Goal: Task Accomplishment & Management: Manage account settings

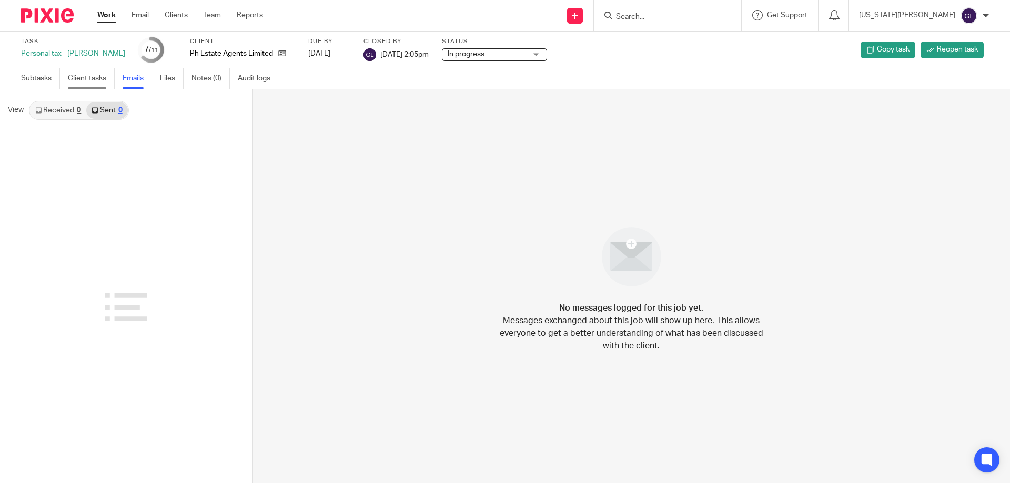
click at [87, 79] on link "Client tasks" at bounding box center [91, 78] width 47 height 21
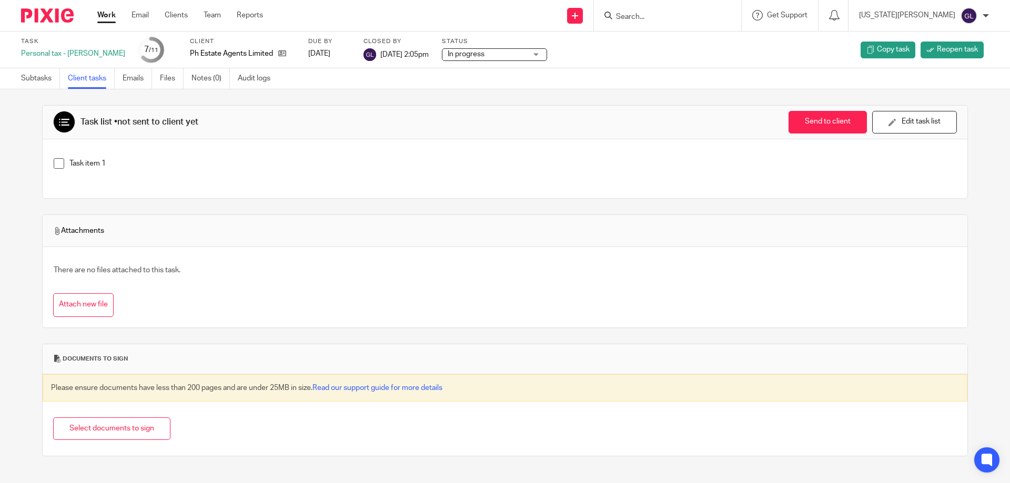
click at [674, 19] on input "Search" at bounding box center [662, 17] width 95 height 9
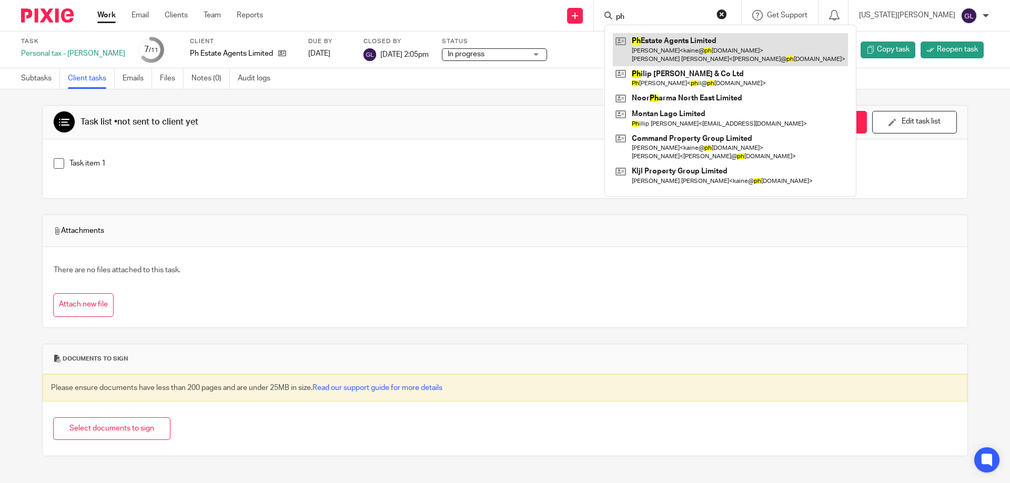
type input "ph"
click at [707, 58] on link at bounding box center [730, 49] width 235 height 33
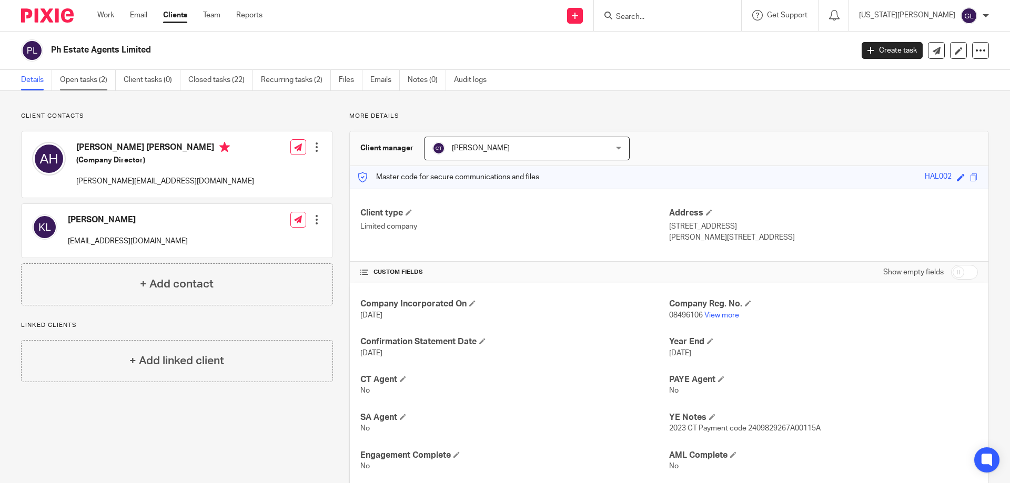
click at [83, 83] on link "Open tasks (2)" at bounding box center [88, 80] width 56 height 21
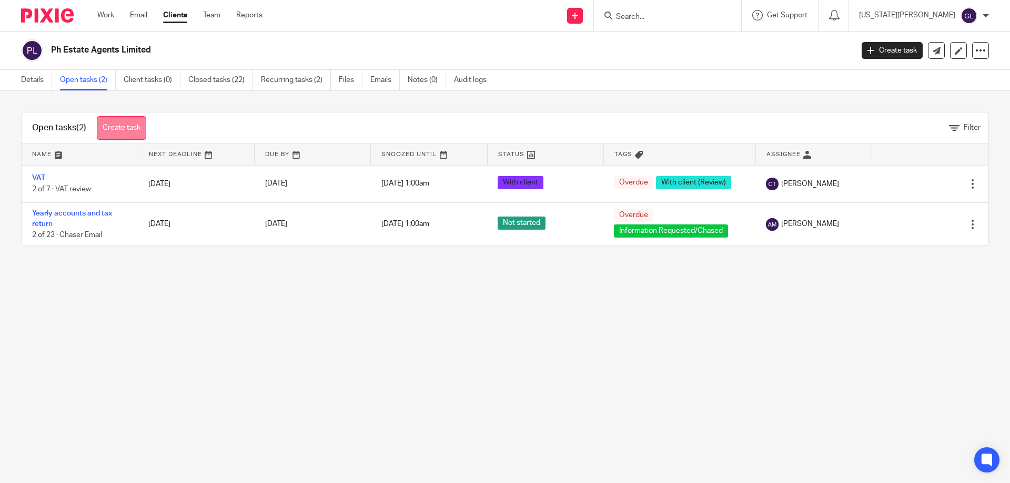
click at [121, 126] on link "Create task" at bounding box center [121, 128] width 49 height 24
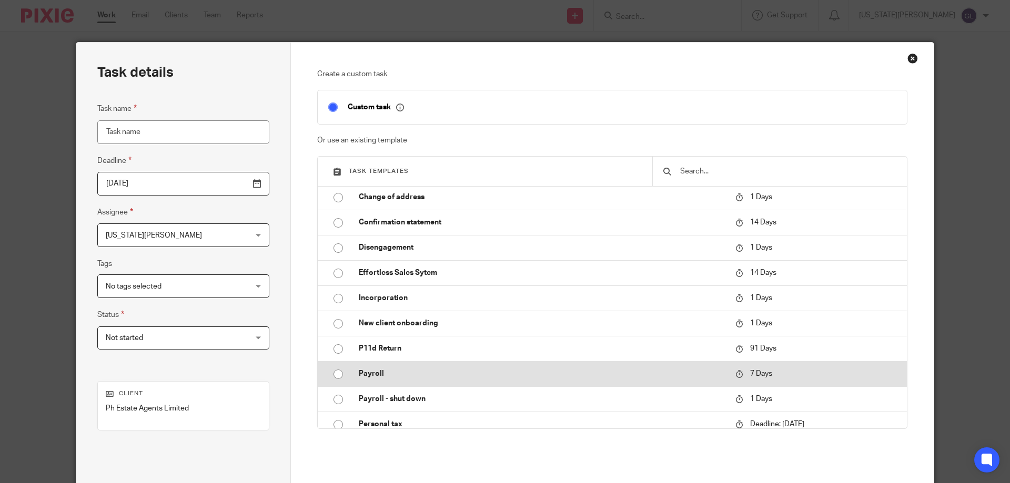
scroll to position [105, 0]
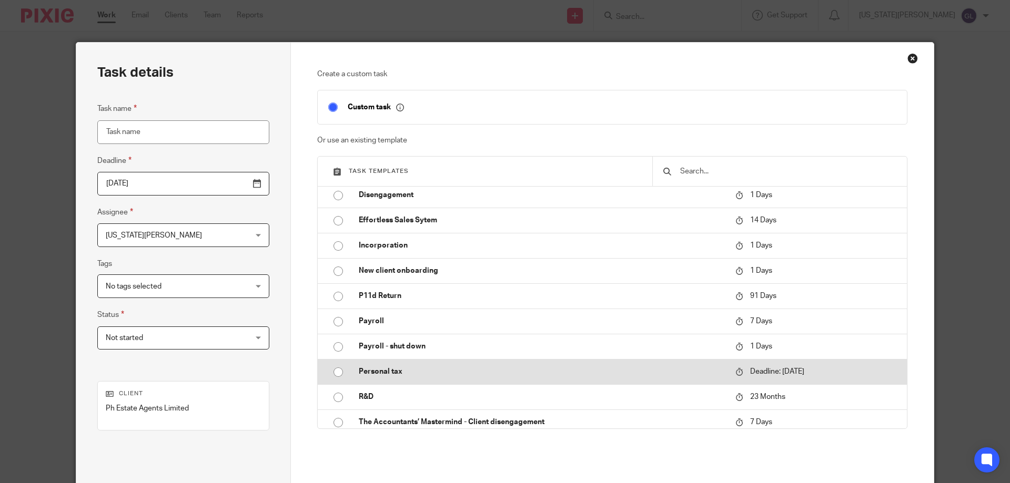
click at [388, 368] on p "Personal tax" at bounding box center [542, 372] width 366 height 11
type input "[DATE]"
type input "Personal tax"
checkbox input "false"
radio input "true"
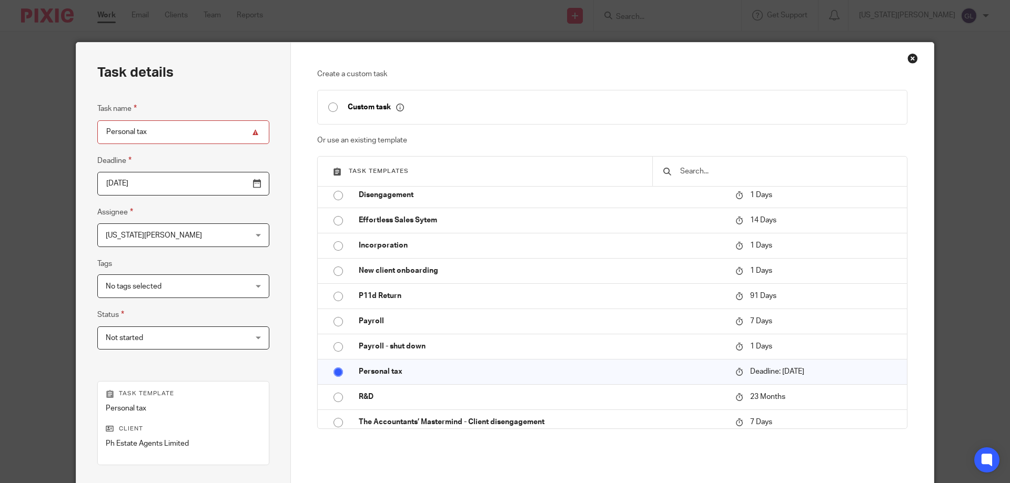
click at [188, 140] on input "Personal tax" at bounding box center [183, 132] width 172 height 24
type input "Personal tax - A Hall"
click at [204, 90] on div "Task details Task name Personal tax - A Hall Deadline 2026-01-31 Assignee Georg…" at bounding box center [183, 311] width 215 height 537
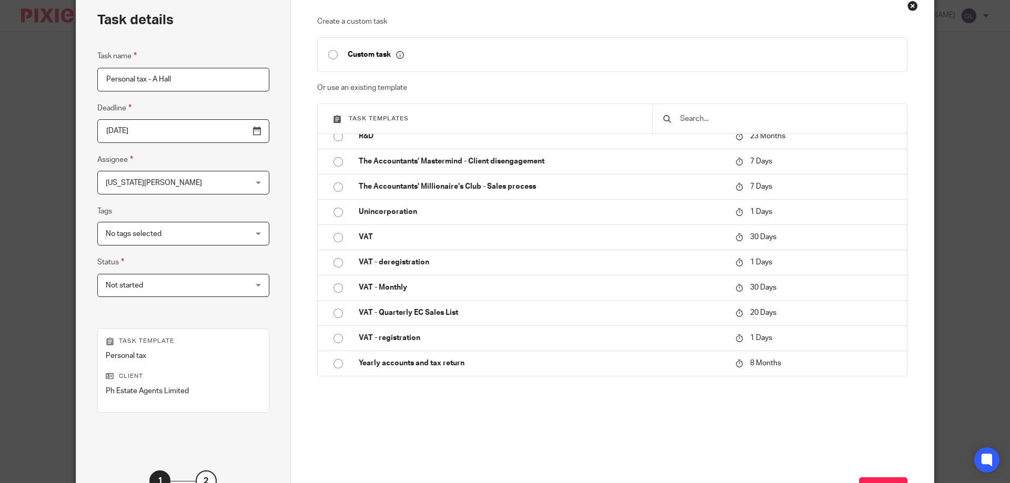
scroll to position [138, 0]
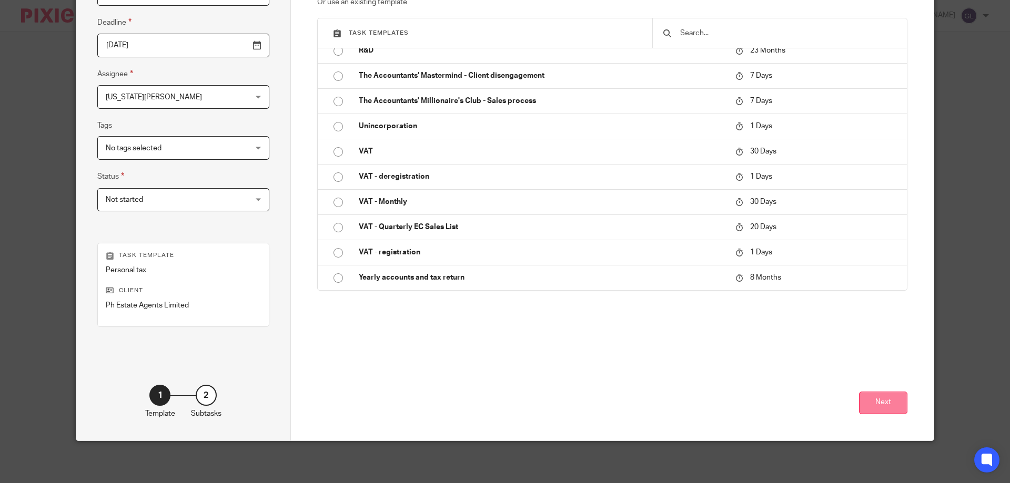
click at [886, 410] on button "Next" at bounding box center [883, 403] width 48 height 23
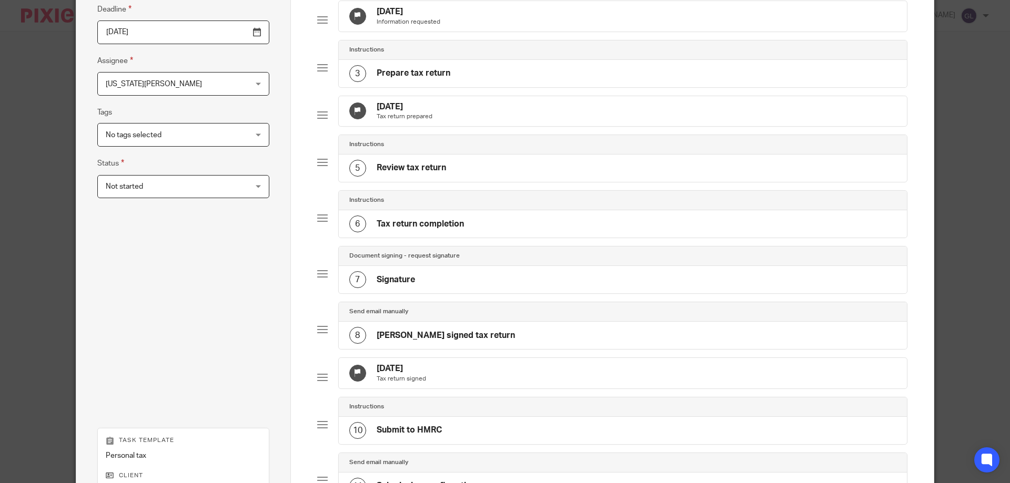
scroll to position [362, 0]
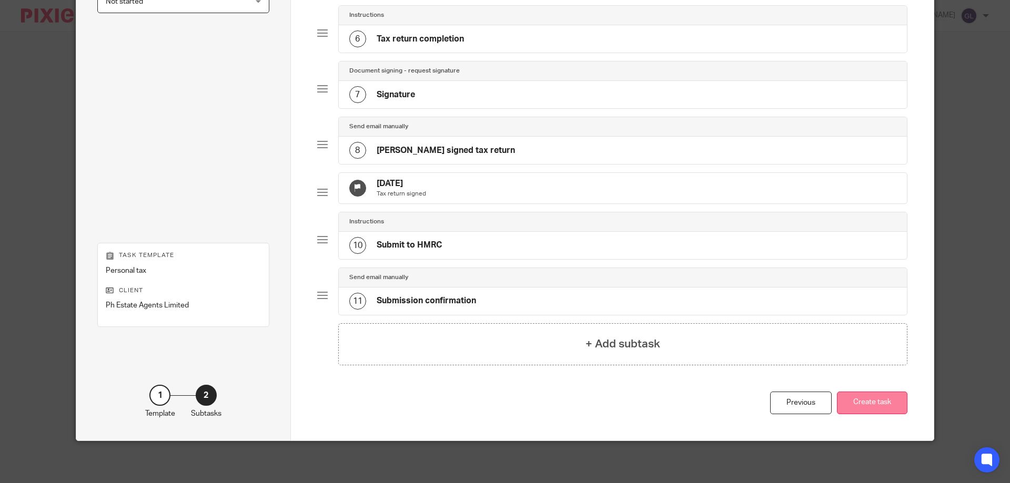
click at [874, 413] on button "Create task" at bounding box center [872, 403] width 70 height 23
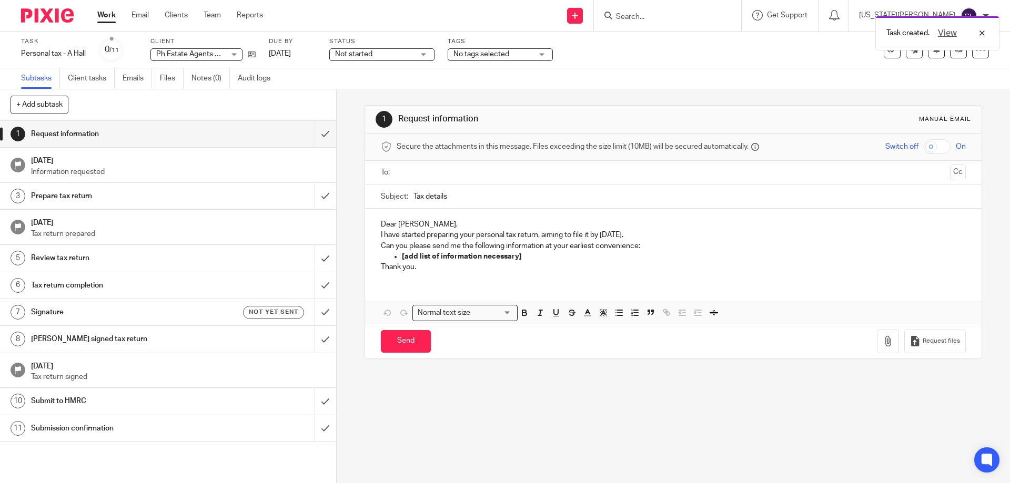
click at [416, 178] on input "text" at bounding box center [672, 173] width 545 height 12
drag, startPoint x: 476, startPoint y: 193, endPoint x: 410, endPoint y: 200, distance: 65.6
click at [413, 200] on input "Tax details" at bounding box center [689, 199] width 552 height 24
paste input "Request for Information: Self-Assessment Return 2024"
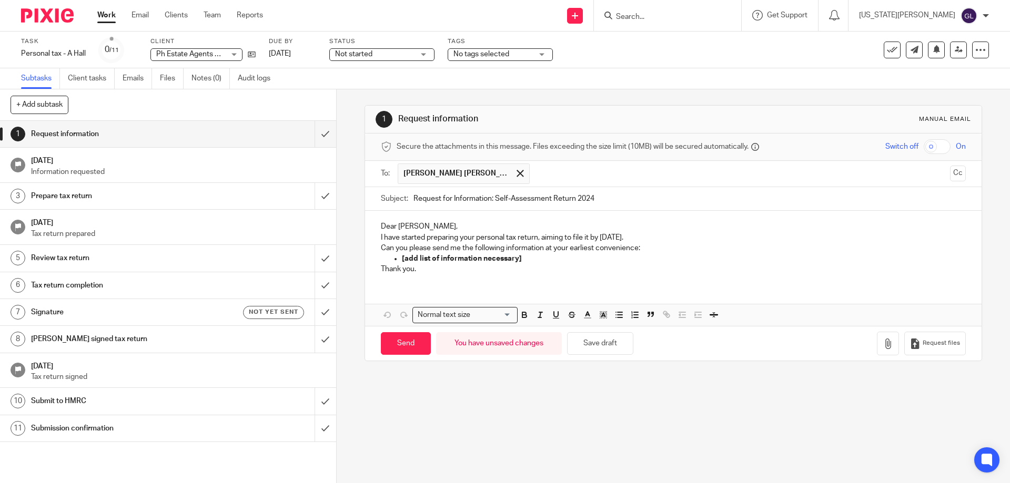
click at [594, 197] on input "Request for Information: Self-Assessment Return 2024" at bounding box center [689, 199] width 552 height 24
type input "Request for Information: Self-Assessment Return 2025"
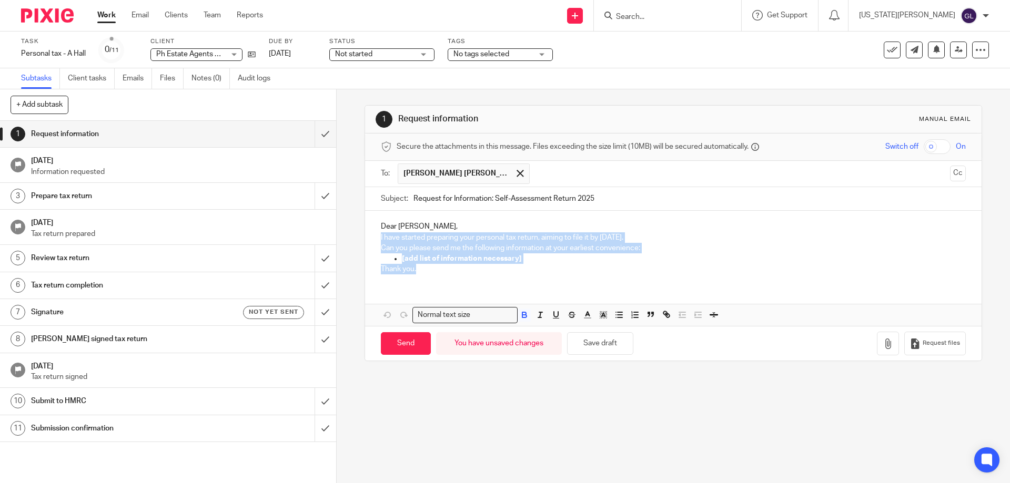
drag, startPoint x: 433, startPoint y: 277, endPoint x: 375, endPoint y: 232, distance: 73.5
click at [375, 232] on div "Dear Andrew, I have started preparing your personal tax return, aiming to file …" at bounding box center [673, 247] width 616 height 72
paste div
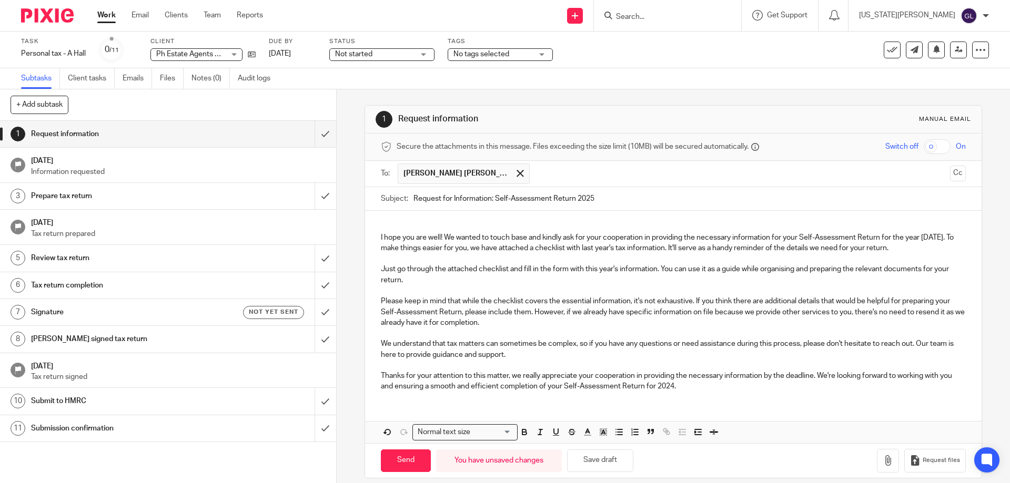
click at [381, 224] on p "I hope you are well! We wanted to touch base and kindly ask for your cooperatio…" at bounding box center [673, 237] width 584 height 32
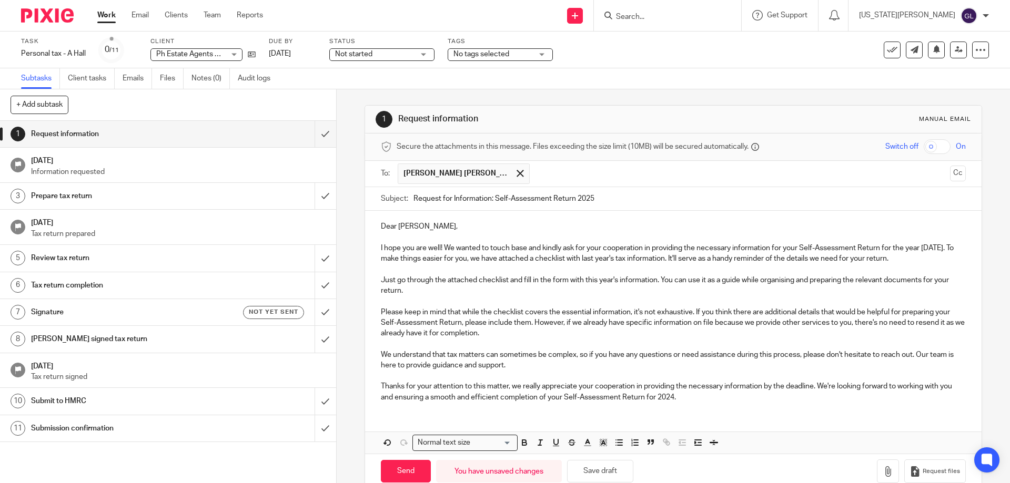
click at [936, 246] on p "I hope you are well! We wanted to touch base and kindly ask for your cooperatio…" at bounding box center [673, 249] width 584 height 32
click at [686, 394] on p "Thanks for your attention to this matter, we really appreciate your cooperation…" at bounding box center [673, 392] width 584 height 22
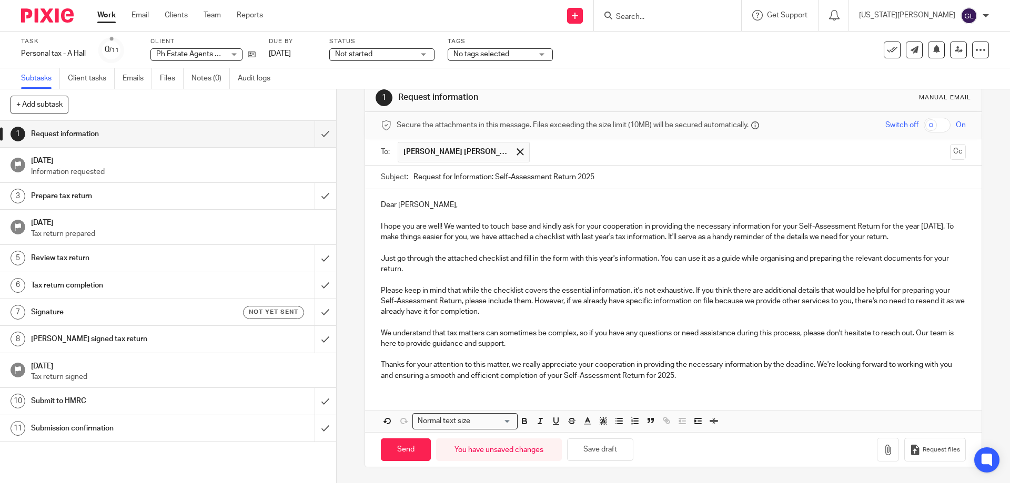
click at [716, 381] on p "Thanks for your attention to this matter, we really appreciate your cooperation…" at bounding box center [673, 371] width 584 height 22
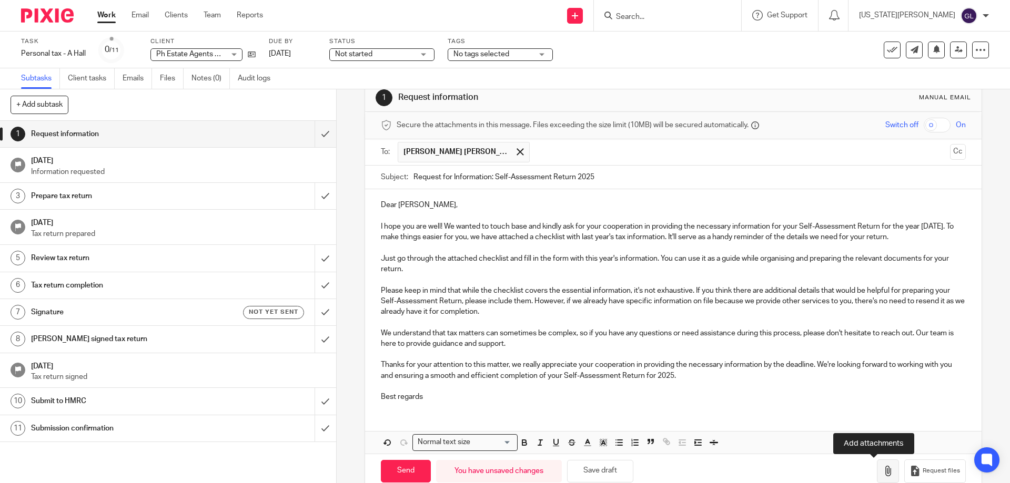
click at [883, 468] on icon "button" at bounding box center [888, 471] width 11 height 11
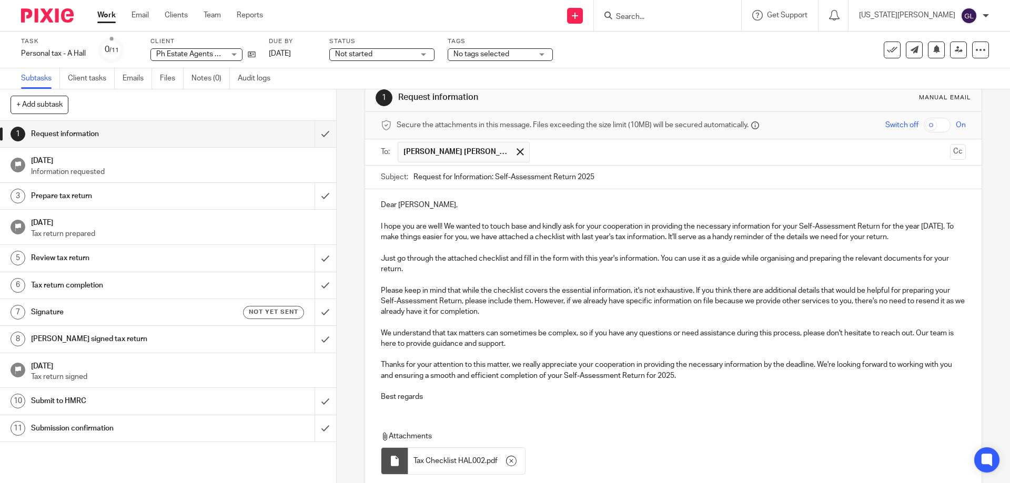
scroll to position [102, 0]
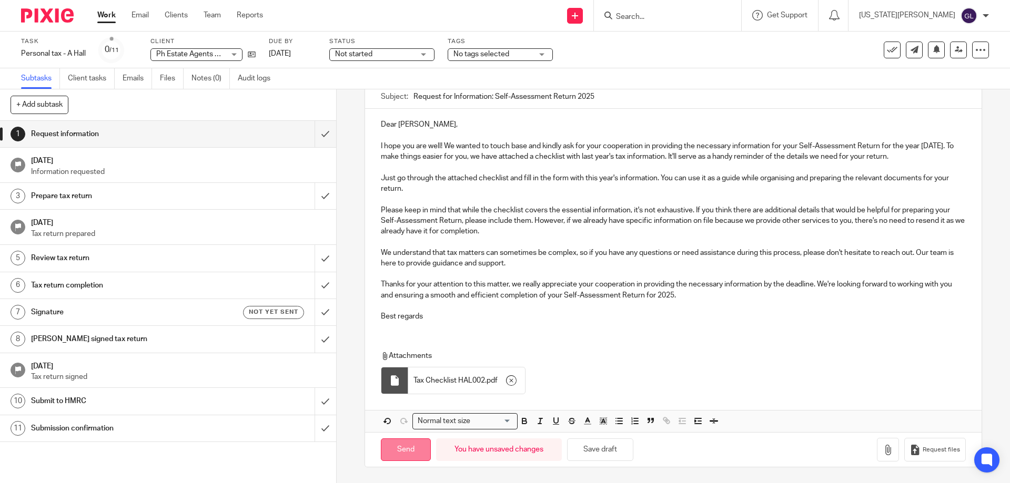
click at [405, 453] on input "Send" at bounding box center [406, 450] width 50 height 23
type input "Sent"
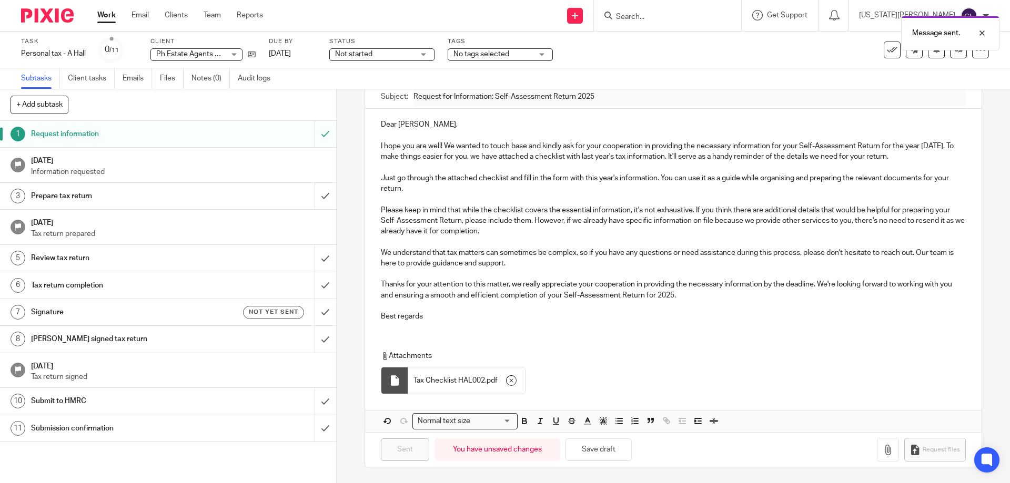
click at [384, 55] on span "Not started" at bounding box center [374, 54] width 79 height 11
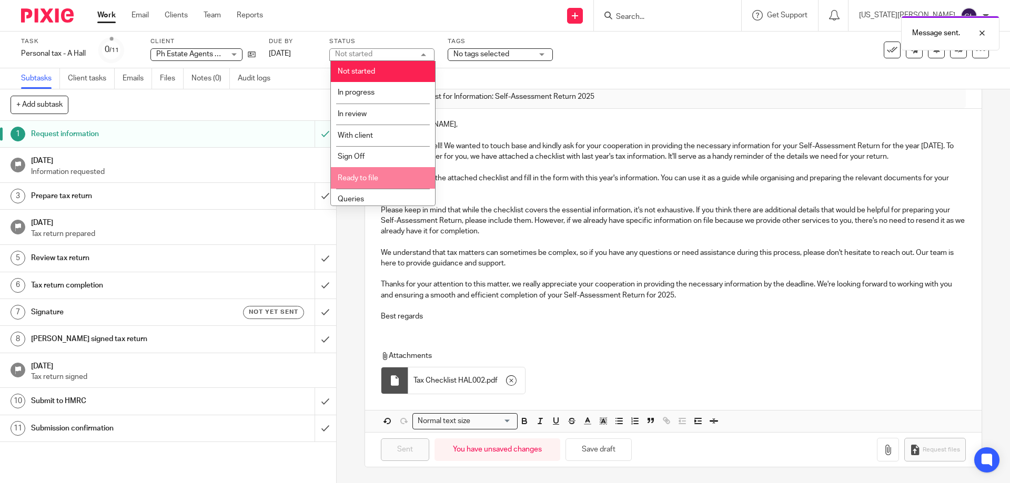
scroll to position [47, 0]
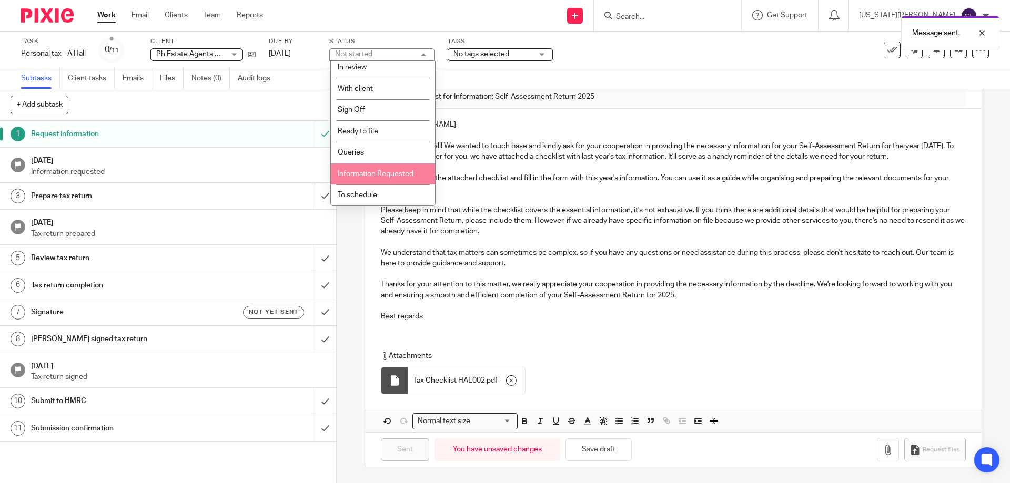
click at [402, 172] on span "Information Requested" at bounding box center [376, 173] width 76 height 7
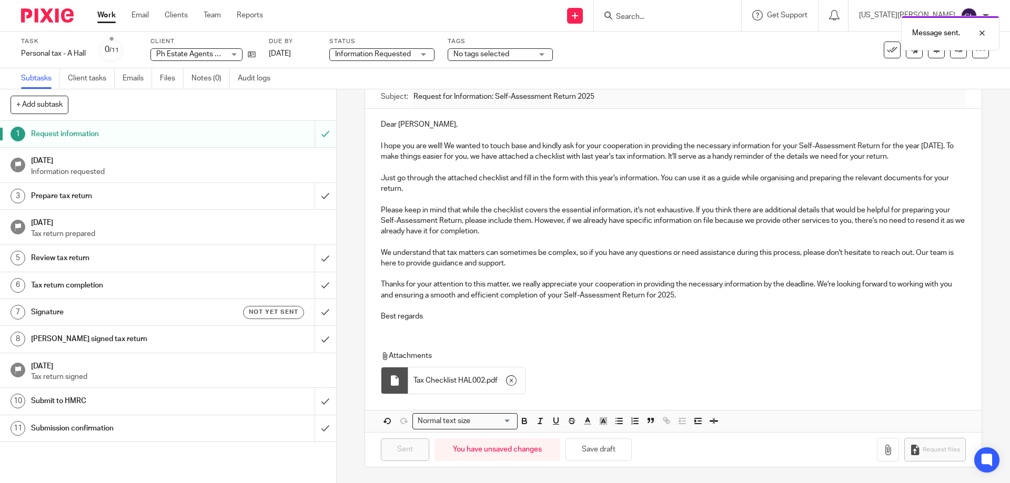
click at [478, 52] on span "No tags selected" at bounding box center [481, 54] width 56 height 7
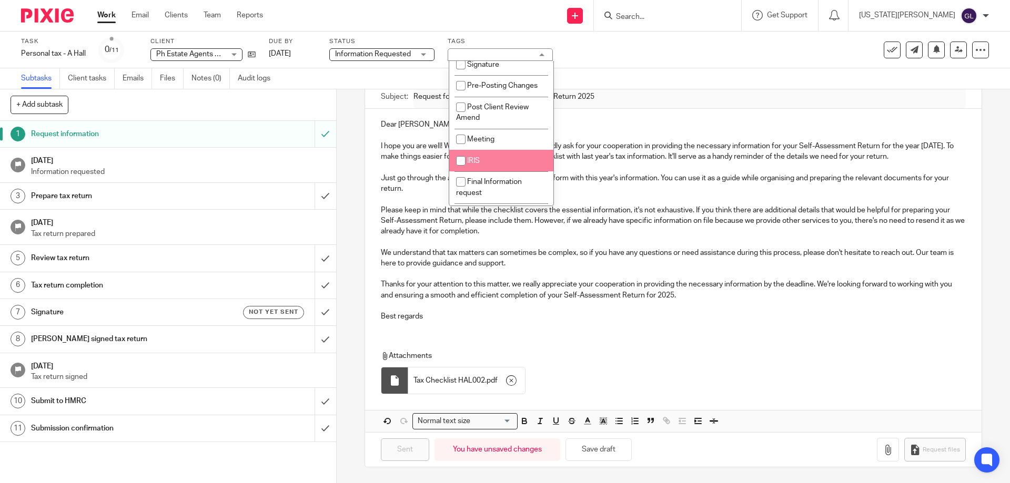
scroll to position [325, 0]
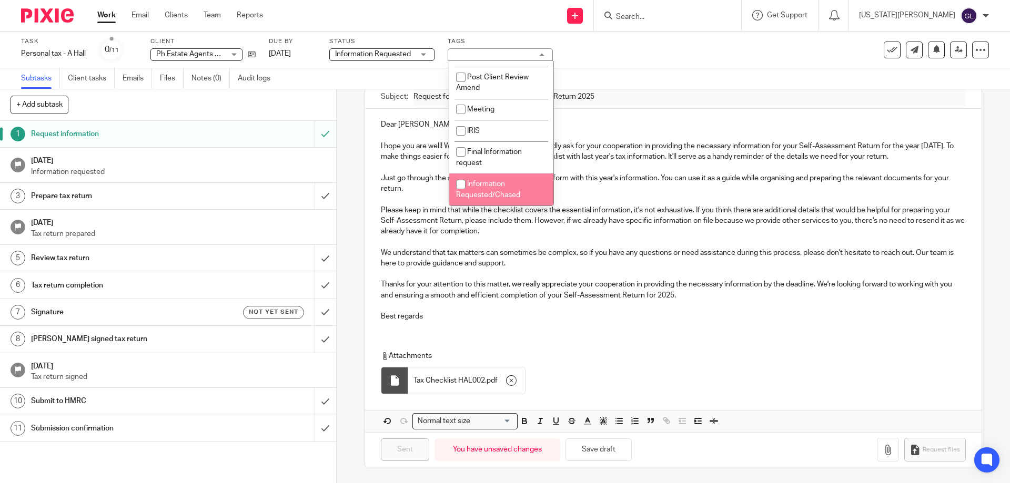
click at [518, 190] on li "Information Requested/Chased" at bounding box center [501, 190] width 104 height 32
checkbox input "true"
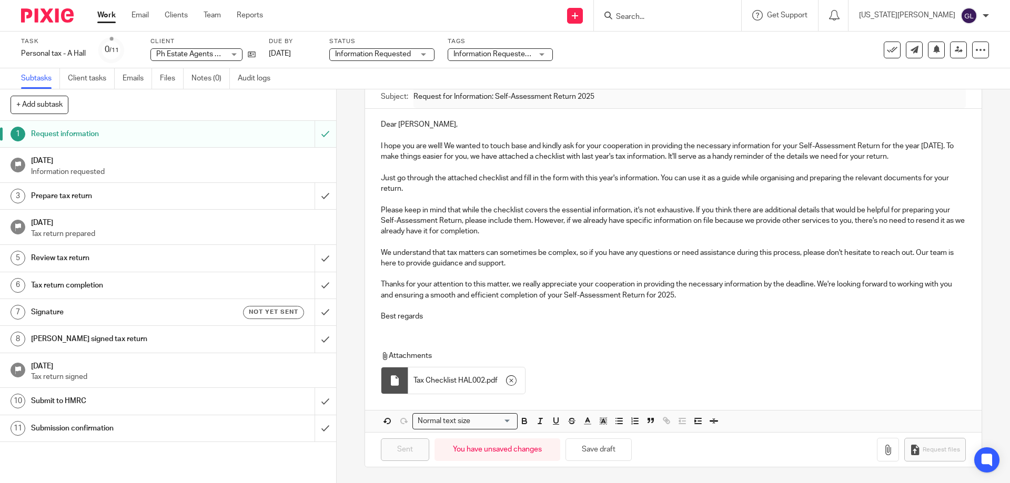
click at [661, 65] on div "Task Personal tax - A Hall Save Personal tax - A Hall 0 /11 Client Ph Estate Ag…" at bounding box center [505, 50] width 1010 height 37
click at [680, 16] on input "Search" at bounding box center [662, 17] width 95 height 9
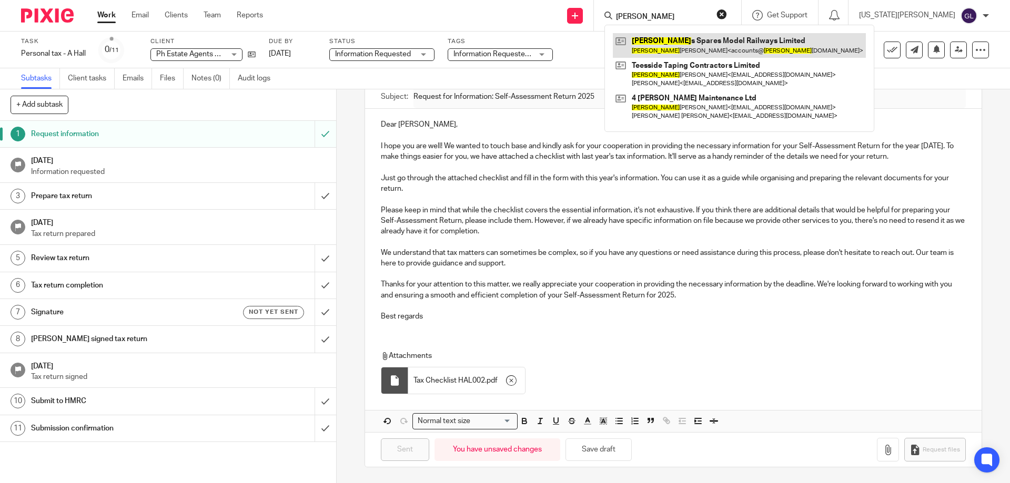
type input "peter"
click at [709, 43] on link at bounding box center [739, 45] width 253 height 24
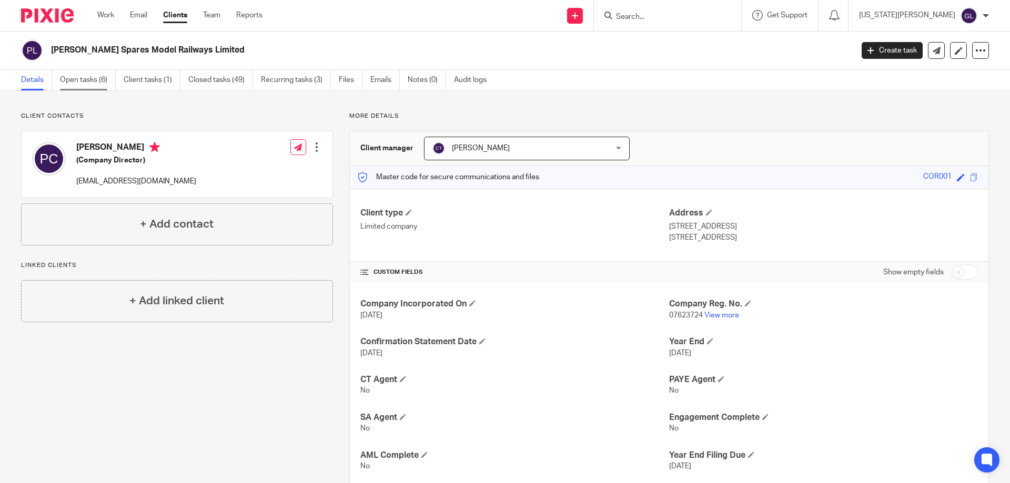
click at [76, 84] on link "Open tasks (6)" at bounding box center [88, 80] width 56 height 21
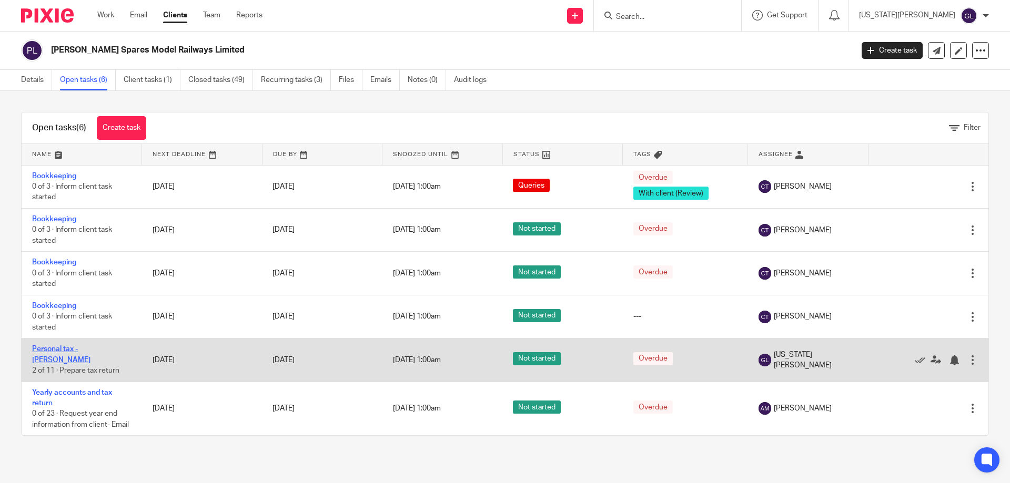
click at [68, 351] on link "Personal tax - P Corbitt" at bounding box center [61, 355] width 58 height 18
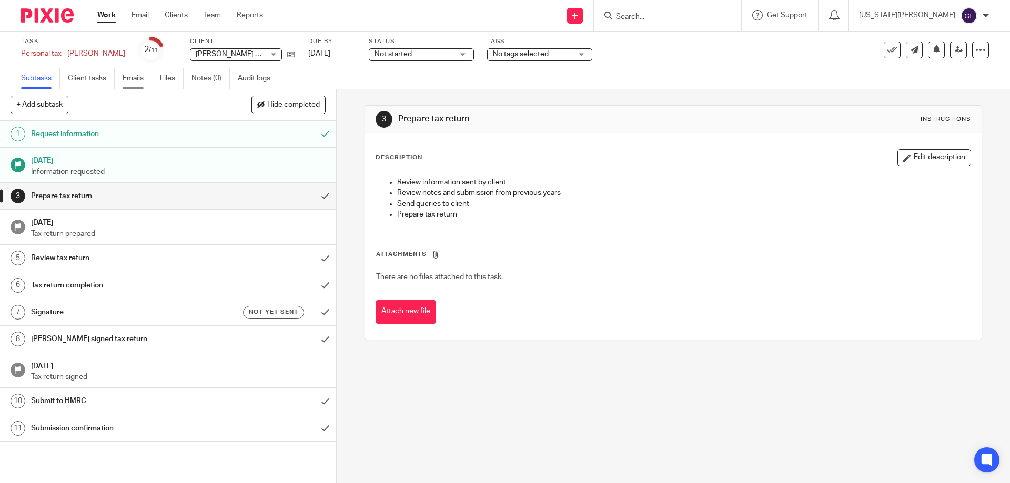
click at [136, 76] on link "Emails" at bounding box center [137, 78] width 29 height 21
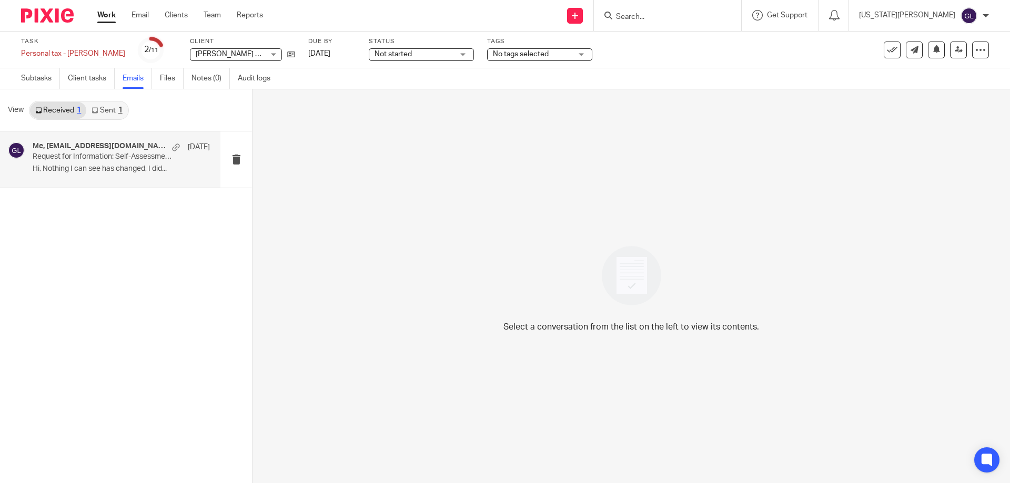
click at [112, 167] on p "Hi, Nothing I can see has changed, I did..." at bounding box center [121, 169] width 177 height 9
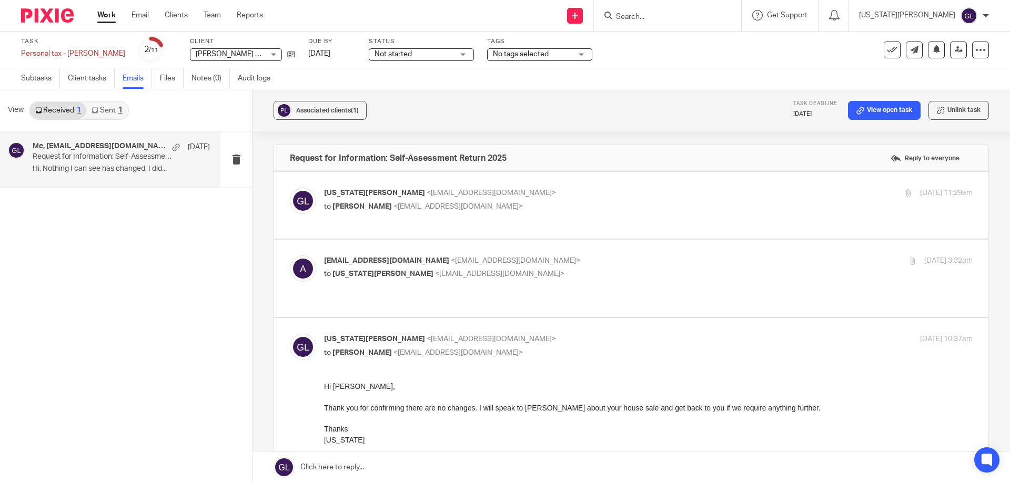
scroll to position [53, 0]
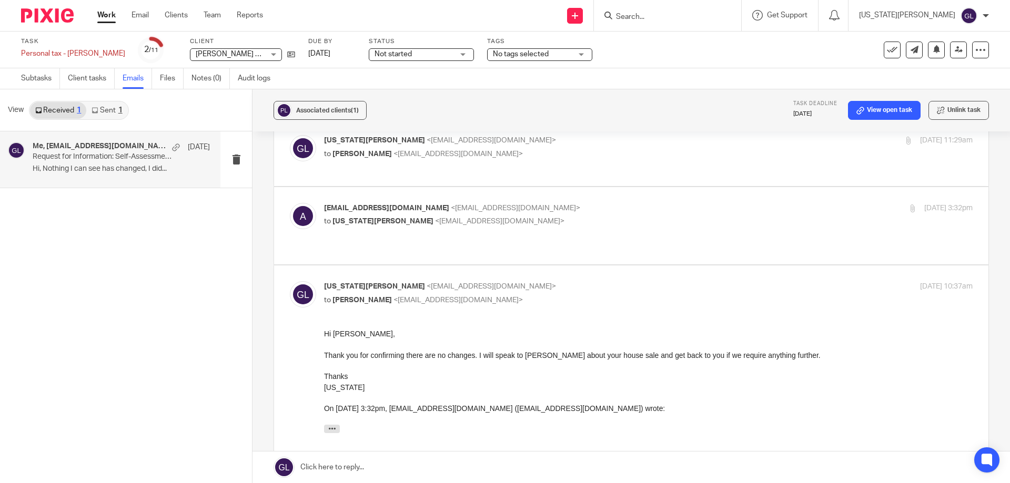
click at [596, 222] on p "to [US_STATE][PERSON_NAME] <[EMAIL_ADDRESS][DOMAIN_NAME]>" at bounding box center [540, 221] width 432 height 11
checkbox input "true"
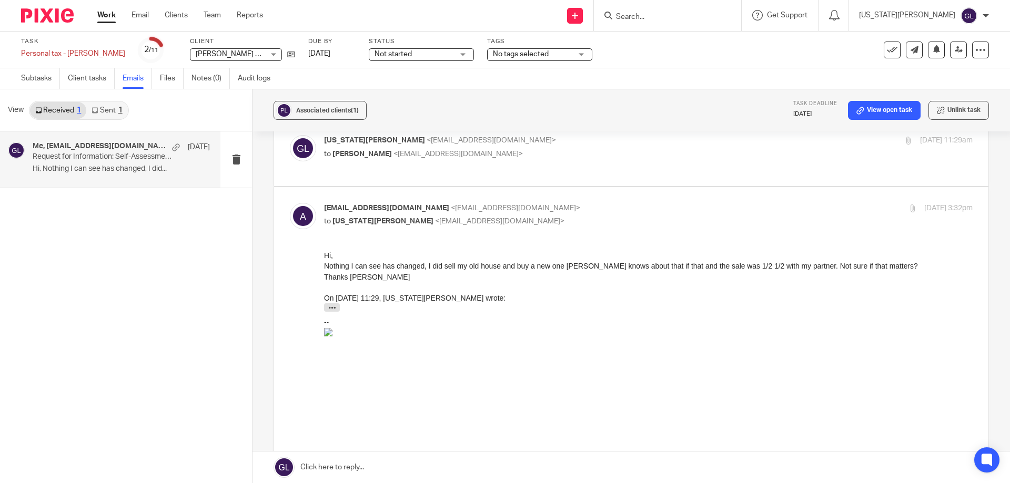
scroll to position [0, 0]
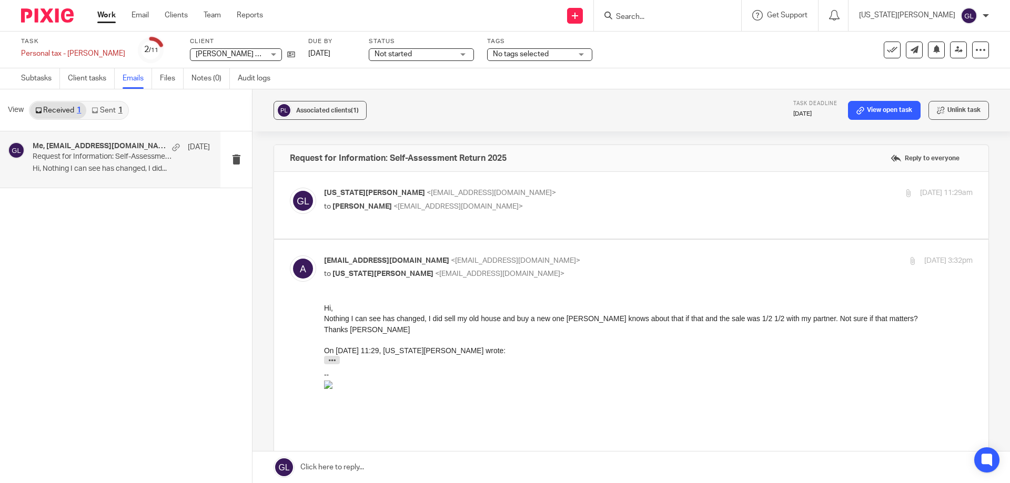
click at [535, 238] on label at bounding box center [631, 205] width 714 height 67
click at [290, 188] on input "checkbox" at bounding box center [289, 187] width 1 height 1
checkbox input "true"
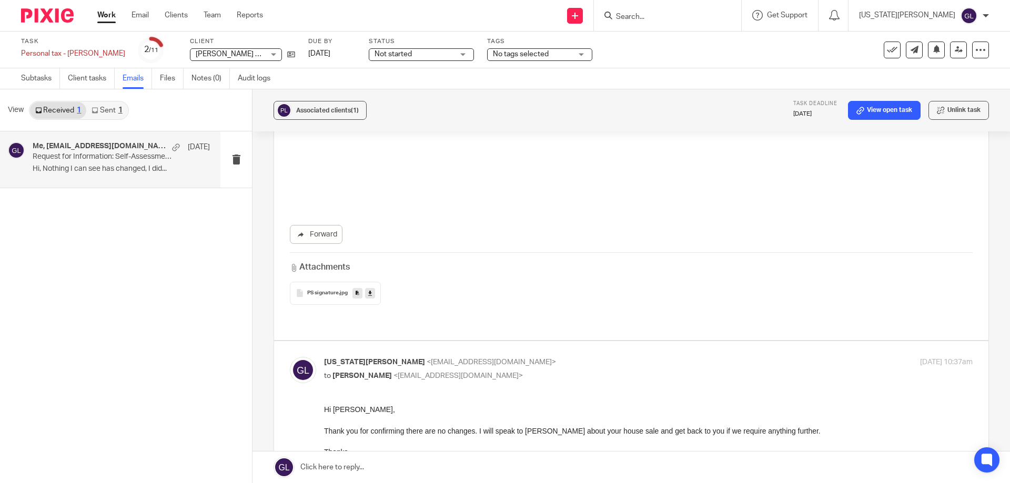
scroll to position [947, 0]
